Goal: Information Seeking & Learning: Find specific fact

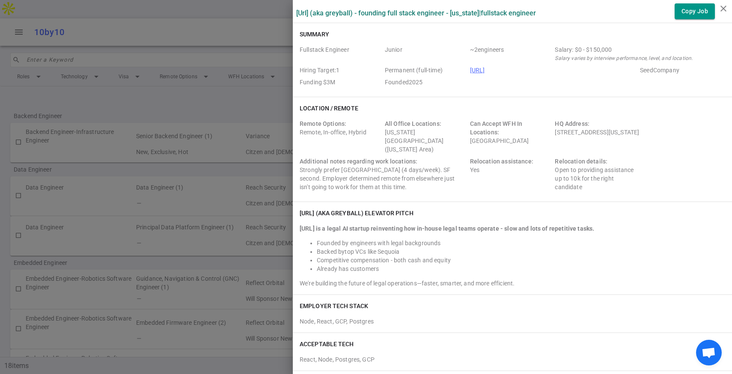
scroll to position [604, 0]
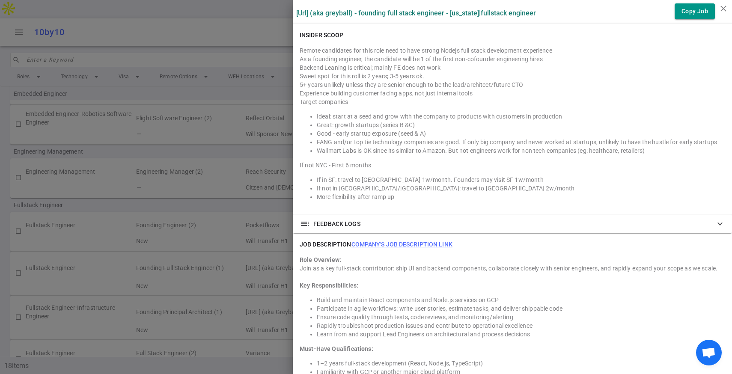
click at [172, 182] on div at bounding box center [366, 187] width 732 height 374
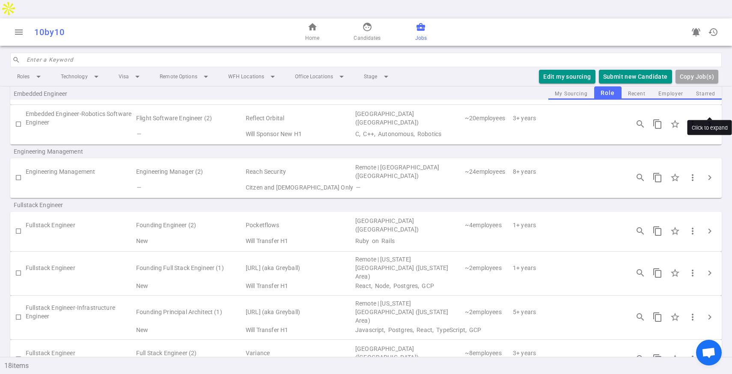
click at [710, 119] on span "chevron_right" at bounding box center [709, 124] width 10 height 10
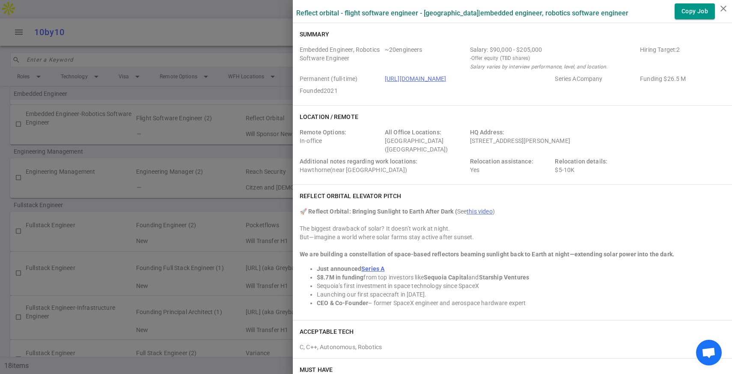
click at [122, 188] on div at bounding box center [366, 187] width 732 height 374
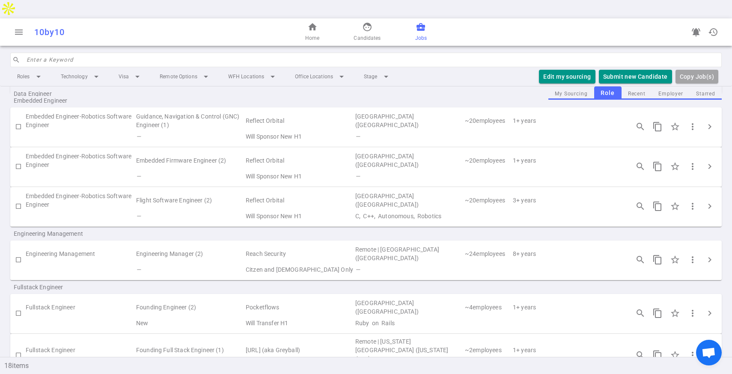
scroll to position [0, 0]
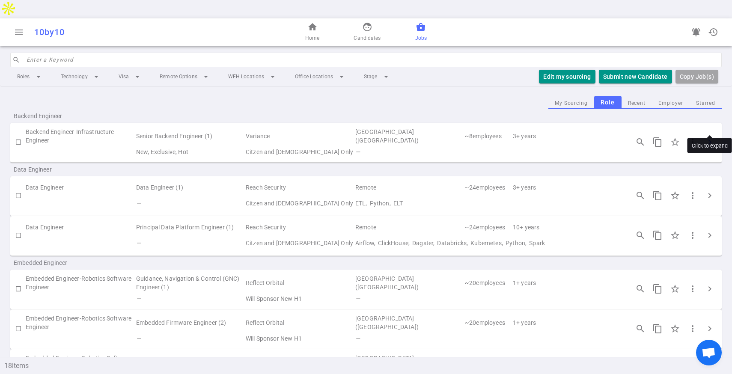
click at [706, 137] on span "chevron_right" at bounding box center [709, 142] width 10 height 10
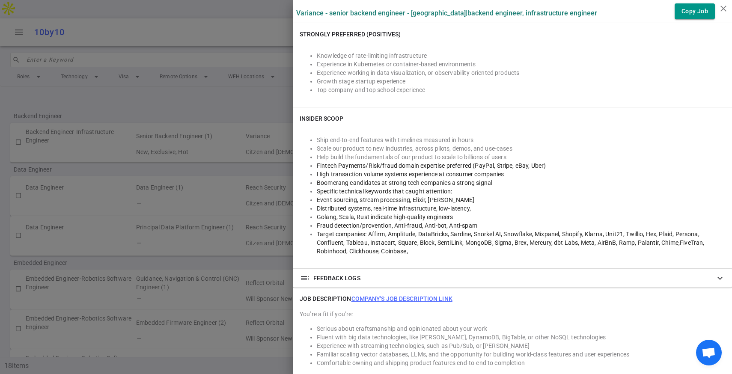
scroll to position [458, 0]
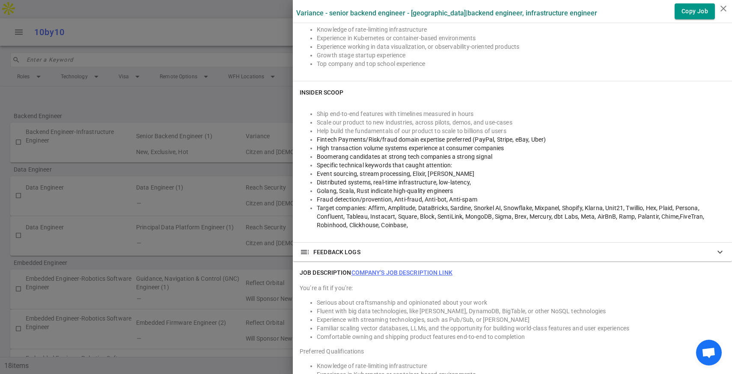
click at [160, 212] on div at bounding box center [366, 187] width 732 height 374
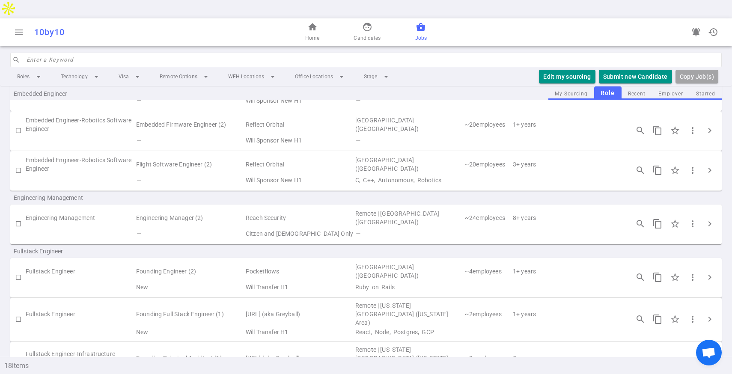
scroll to position [202, 0]
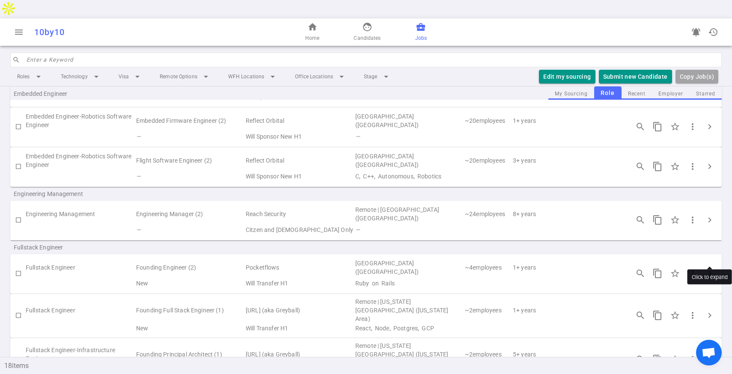
click at [708, 268] on span "chevron_right" at bounding box center [709, 273] width 10 height 10
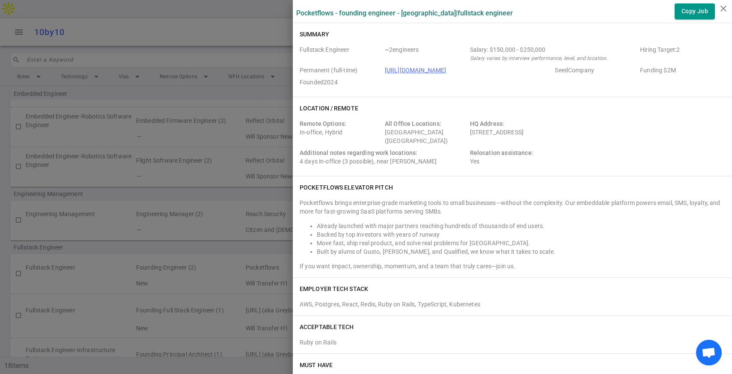
click at [488, 129] on div "HQ Address: [STREET_ADDRESS]" at bounding box center [553, 132] width 167 height 26
copy div "[STREET_ADDRESS]"
click at [222, 138] on div at bounding box center [366, 187] width 732 height 374
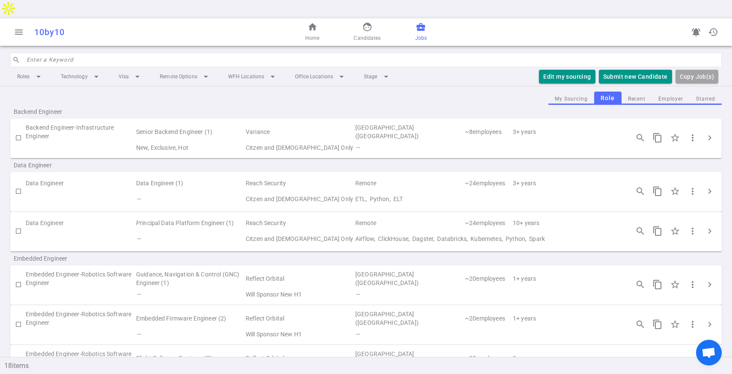
scroll to position [0, 0]
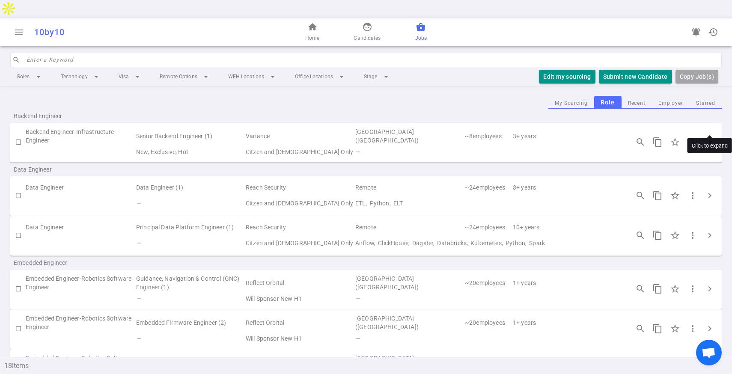
click at [703, 133] on button "chevron_right" at bounding box center [709, 141] width 17 height 17
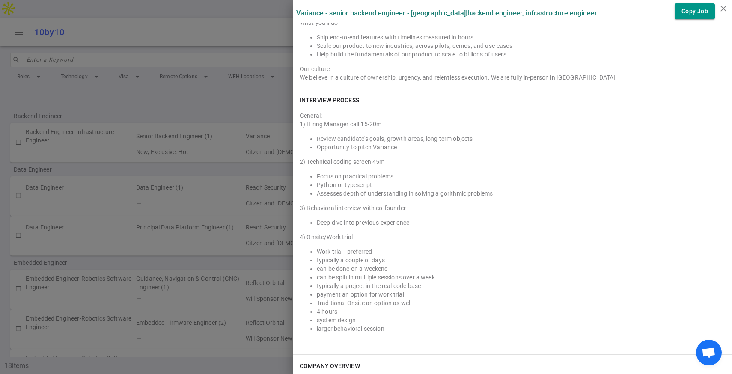
scroll to position [844, 0]
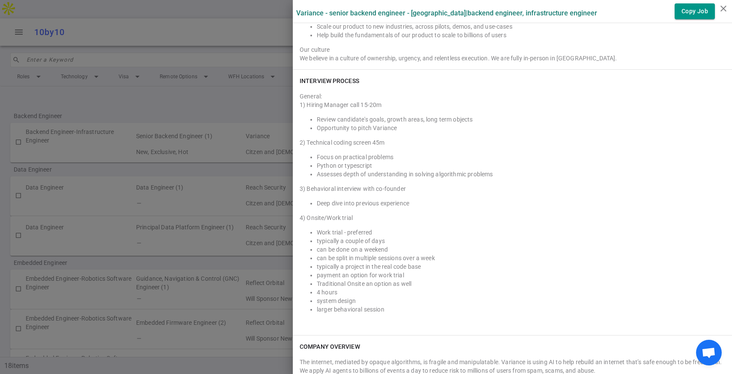
drag, startPoint x: 300, startPoint y: 80, endPoint x: 360, endPoint y: 163, distance: 102.0
click at [360, 163] on div "INTERVIEW PROCESS General: 1) Hiring Manager call 15-20m Review candidate's goa…" at bounding box center [512, 202] width 439 height 265
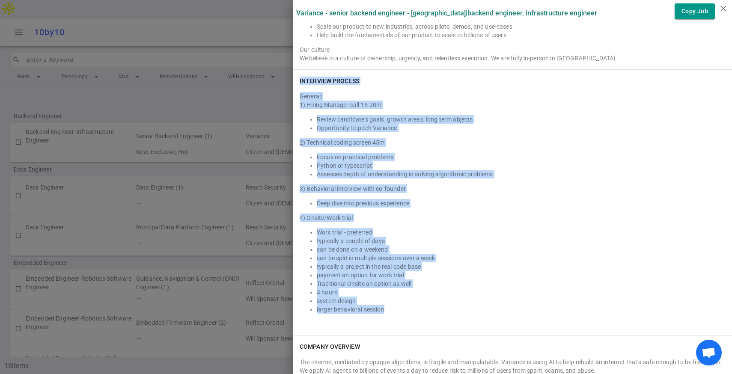
drag, startPoint x: 393, startPoint y: 310, endPoint x: 297, endPoint y: 78, distance: 250.9
click at [297, 78] on div "INTERVIEW PROCESS General: 1) Hiring Manager call 15-20m Review candidate's goa…" at bounding box center [512, 202] width 439 height 265
copy div "INTERVIEW PROCESS General: 1) Hiring Manager call 15-20m Review candidate's goa…"
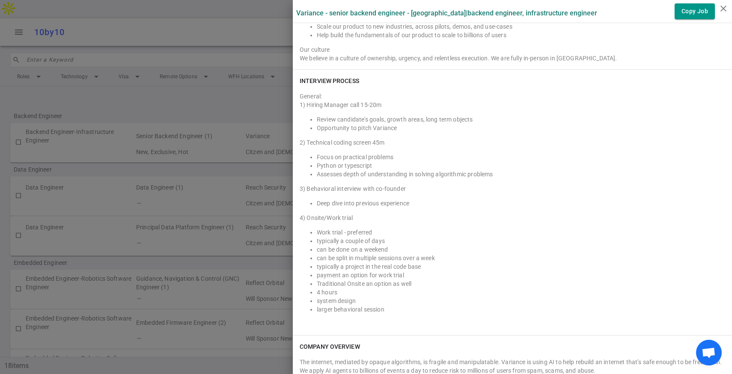
click at [230, 157] on div at bounding box center [366, 187] width 732 height 374
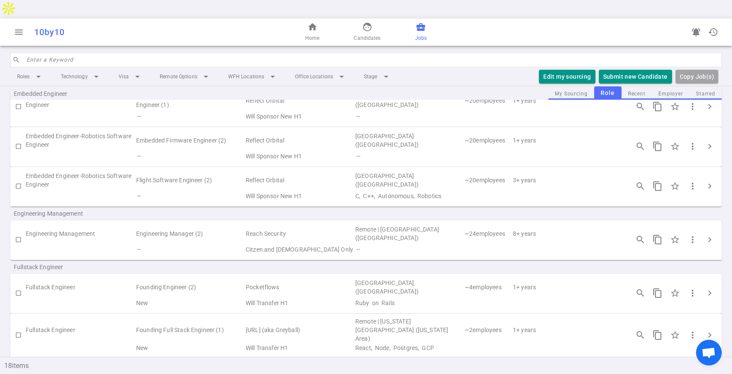
scroll to position [271, 0]
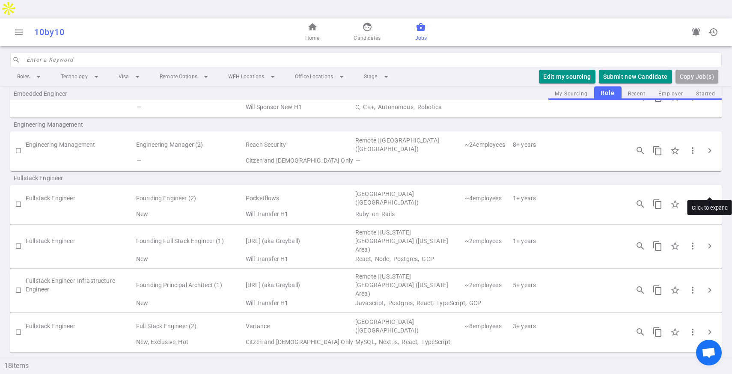
click at [708, 199] on span "chevron_right" at bounding box center [709, 204] width 10 height 10
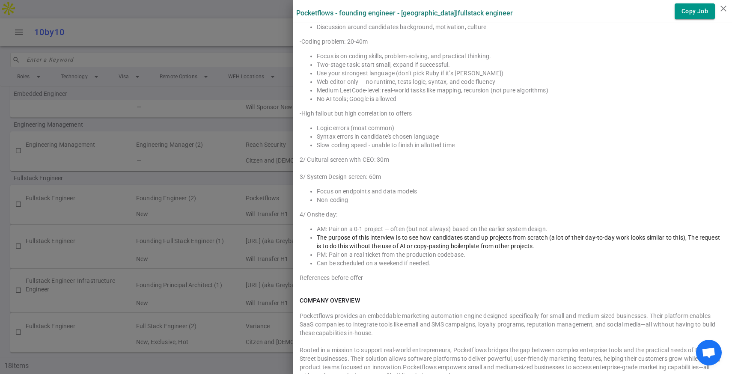
scroll to position [1282, 0]
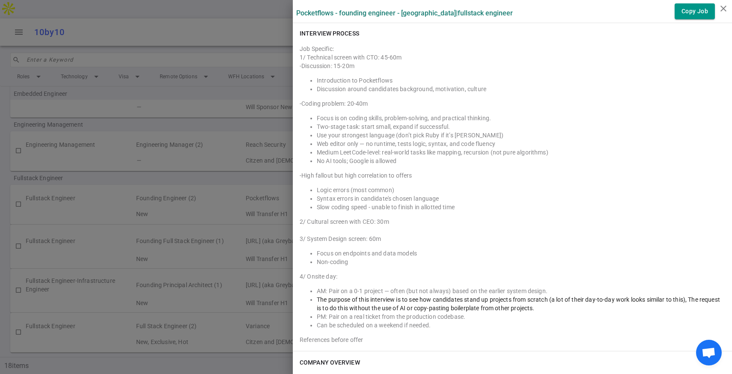
click at [243, 206] on div at bounding box center [366, 187] width 732 height 374
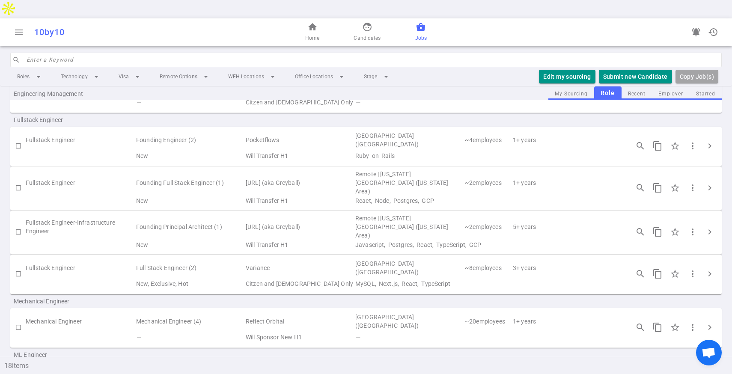
scroll to position [324, 0]
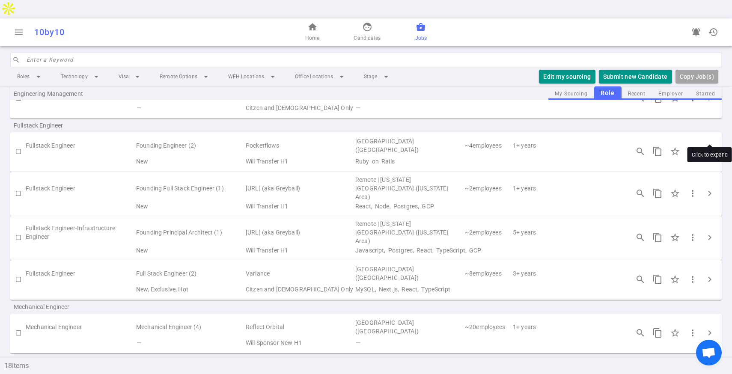
click at [704, 146] on span "chevron_right" at bounding box center [709, 151] width 10 height 10
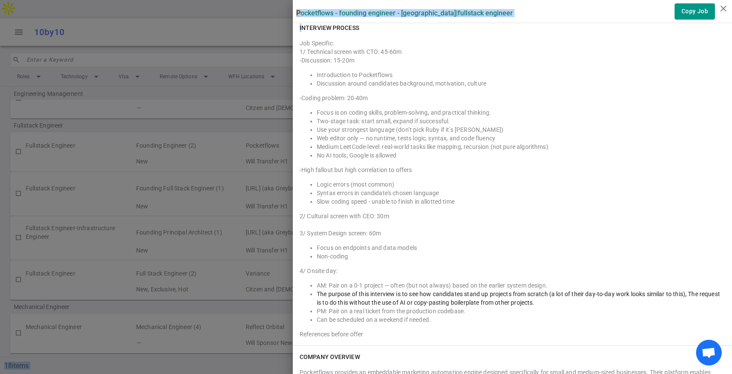
scroll to position [1323, 0]
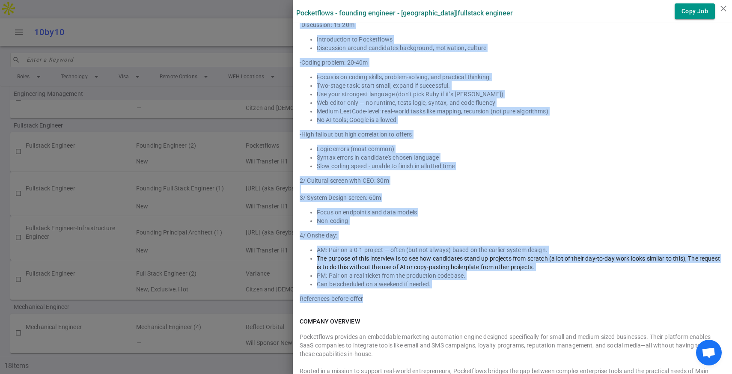
drag, startPoint x: 300, startPoint y: 82, endPoint x: 481, endPoint y: 291, distance: 276.6
click at [483, 293] on div "INTERVIEW PROCESS Job Specific: 1/ Technical screen with CTO: 45-60m -Discussio…" at bounding box center [512, 145] width 439 height 329
copy div "LOREMIPS DOLORSI Ame Consecte: 0/ Adipiscin elitse doei TEM: 13-52i -Utlaboreet…"
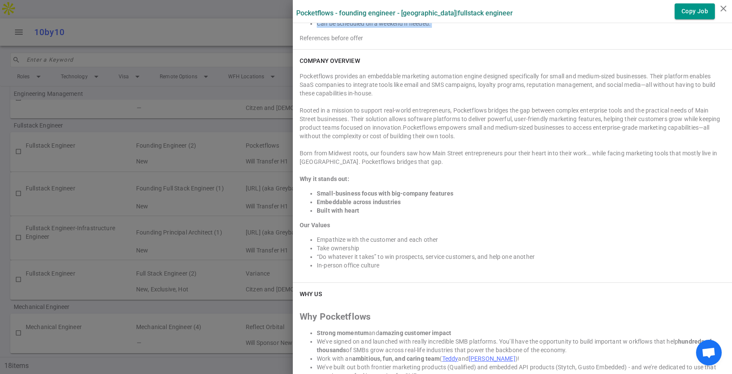
scroll to position [1748, 0]
